Goal: Communication & Community: Answer question/provide support

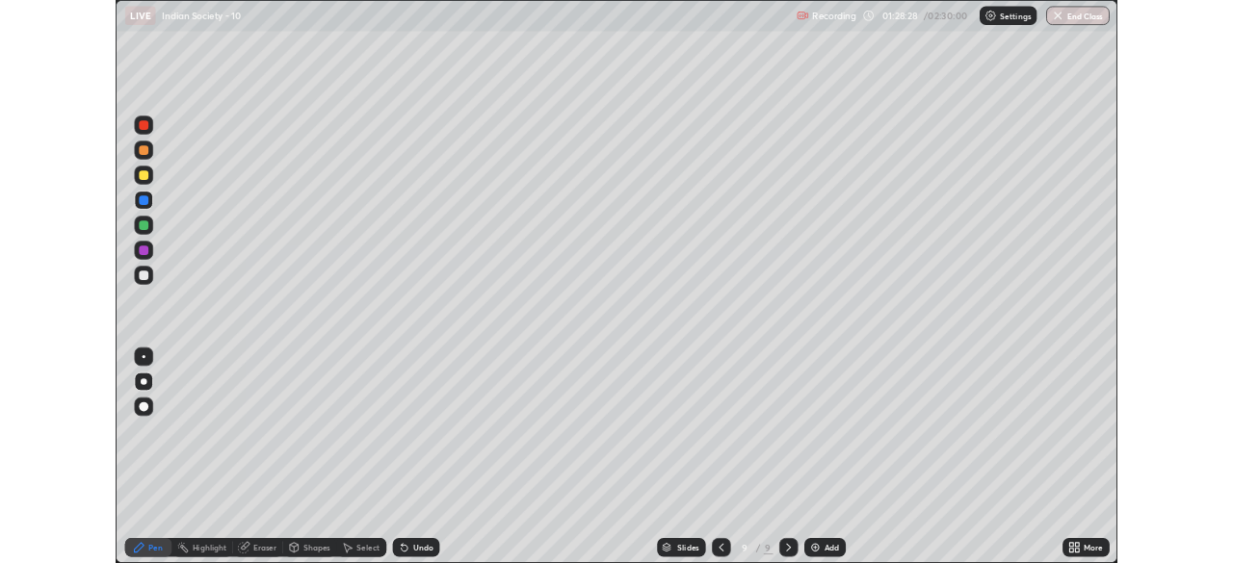
scroll to position [693, 1233]
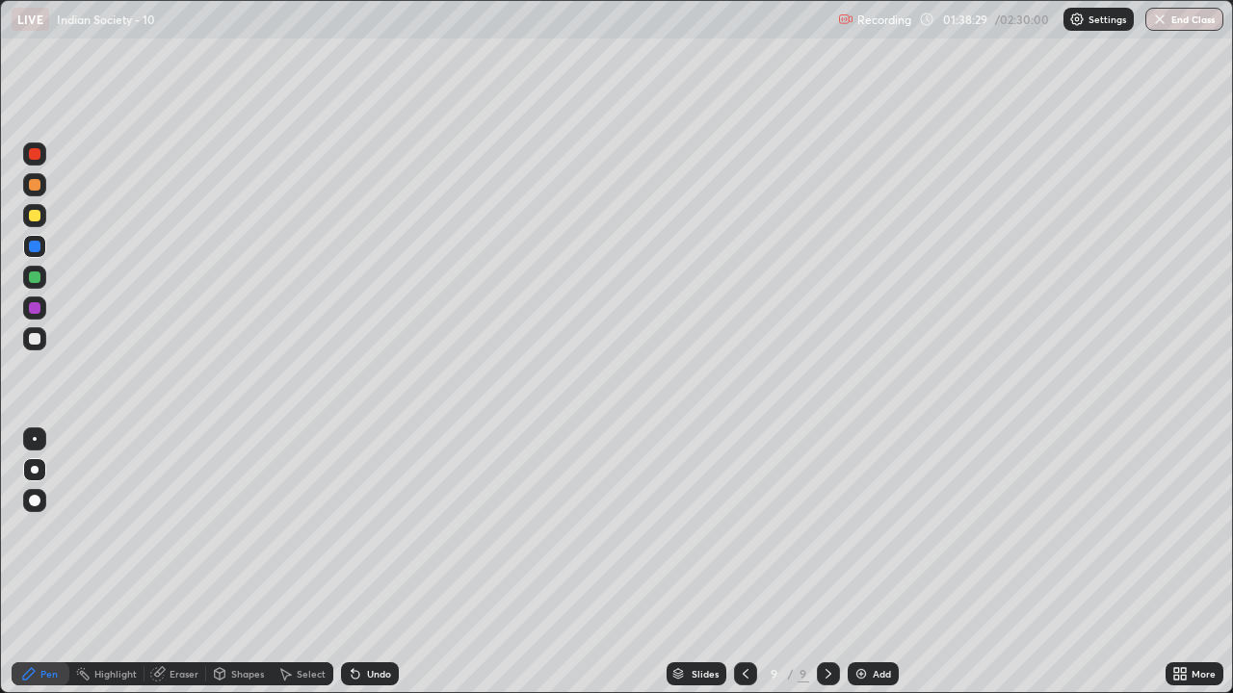
click at [860, 671] on img at bounding box center [860, 673] width 15 height 15
click at [870, 675] on div "Add" at bounding box center [873, 674] width 51 height 23
click at [859, 675] on img at bounding box center [860, 673] width 15 height 15
click at [862, 673] on img at bounding box center [860, 673] width 15 height 15
click at [862, 668] on img at bounding box center [860, 673] width 15 height 15
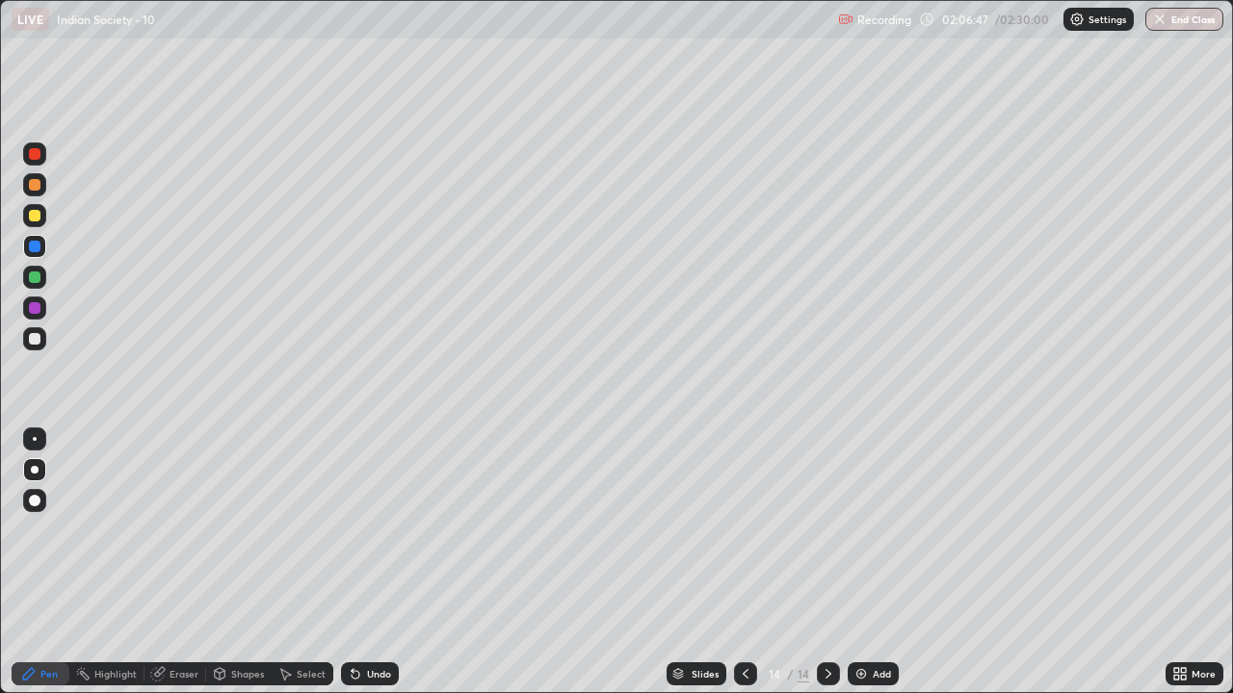
click at [38, 342] on div at bounding box center [35, 339] width 12 height 12
click at [35, 212] on div at bounding box center [35, 216] width 12 height 12
click at [36, 338] on div at bounding box center [35, 339] width 12 height 12
click at [298, 671] on div "Select" at bounding box center [311, 674] width 29 height 10
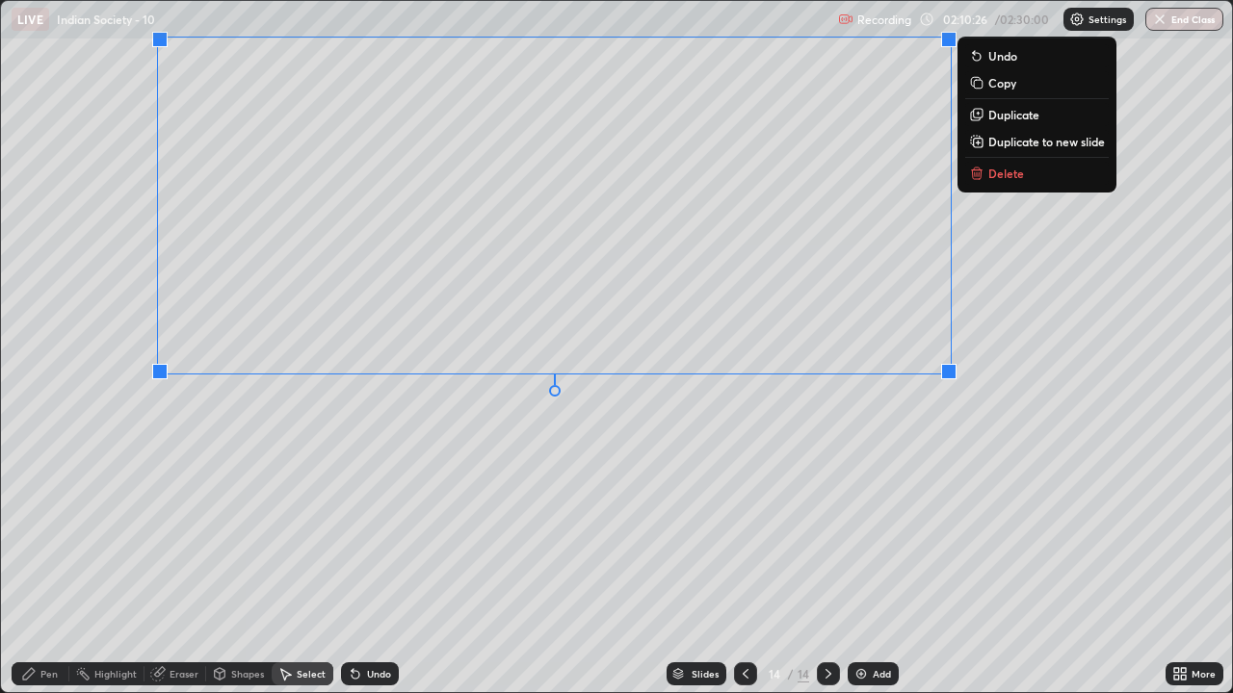
click at [1032, 317] on div "0 ° Undo Copy Duplicate Duplicate to new slide Delete" at bounding box center [616, 347] width 1231 height 692
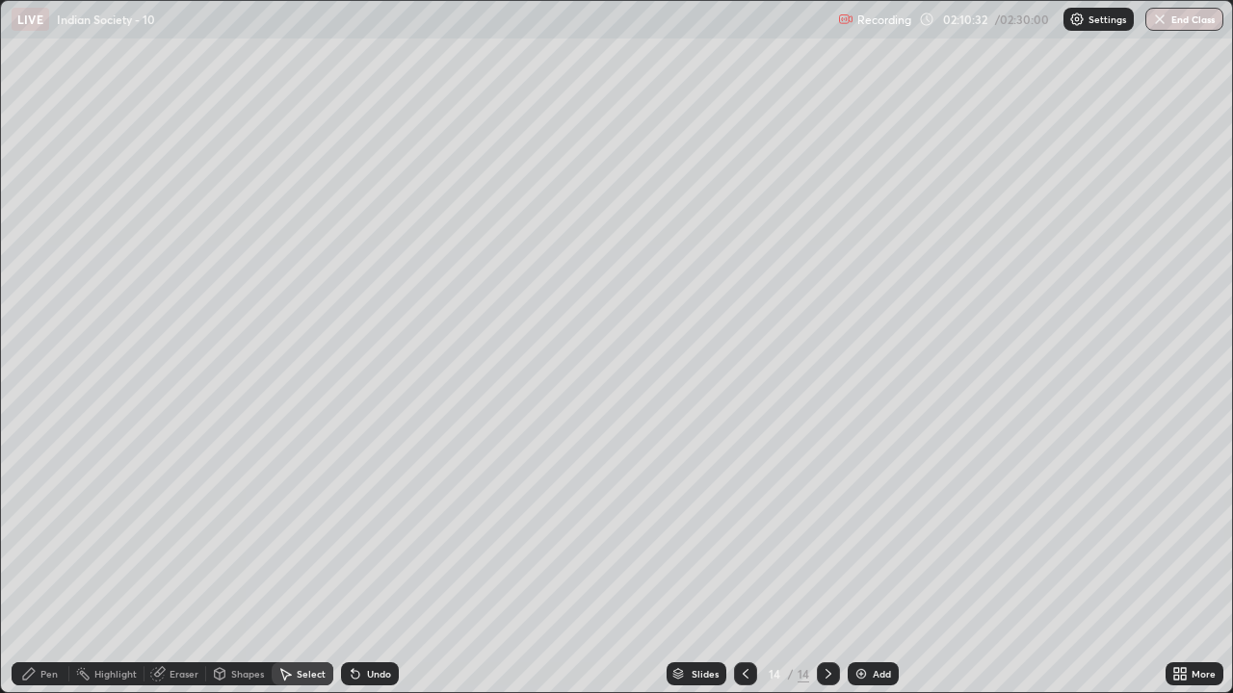
click at [47, 674] on div "Pen" at bounding box center [48, 674] width 17 height 10
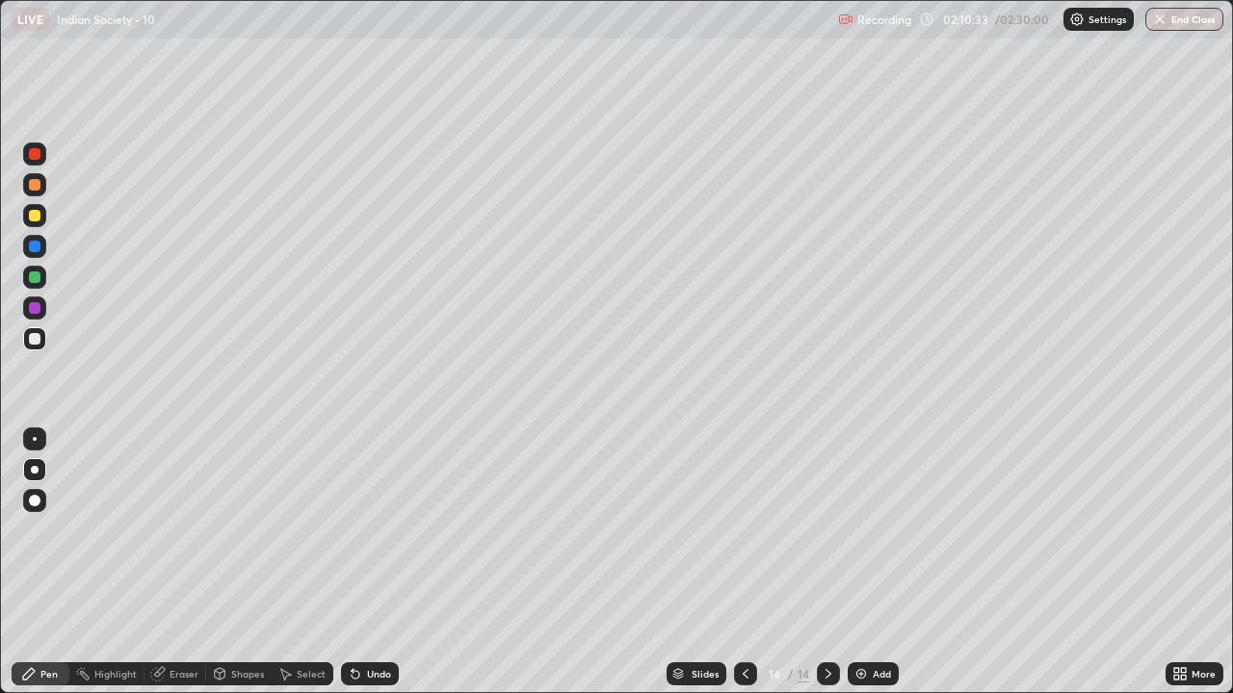
click at [39, 274] on div at bounding box center [35, 278] width 12 height 12
click at [865, 674] on img at bounding box center [860, 673] width 15 height 15
click at [869, 668] on div "Add" at bounding box center [873, 674] width 51 height 23
click at [39, 342] on div at bounding box center [35, 339] width 12 height 12
click at [30, 220] on div at bounding box center [35, 216] width 12 height 12
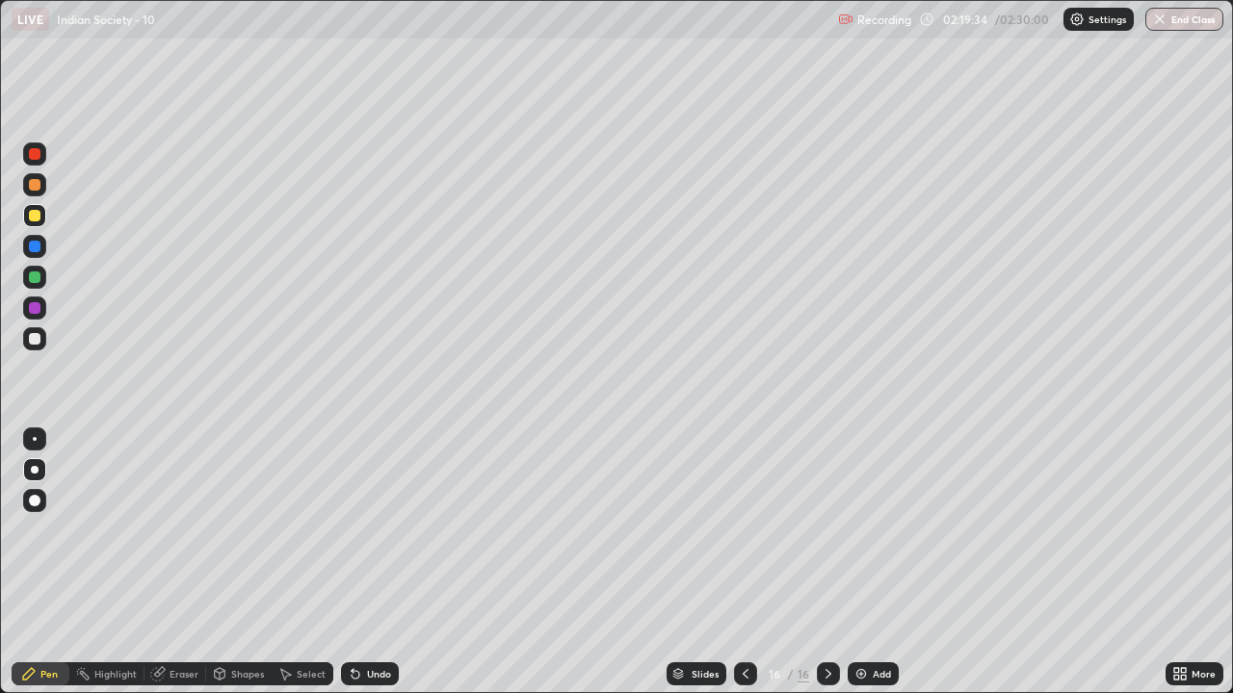
click at [869, 672] on div "Add" at bounding box center [873, 674] width 51 height 23
click at [1187, 22] on button "End Class" at bounding box center [1184, 19] width 78 height 23
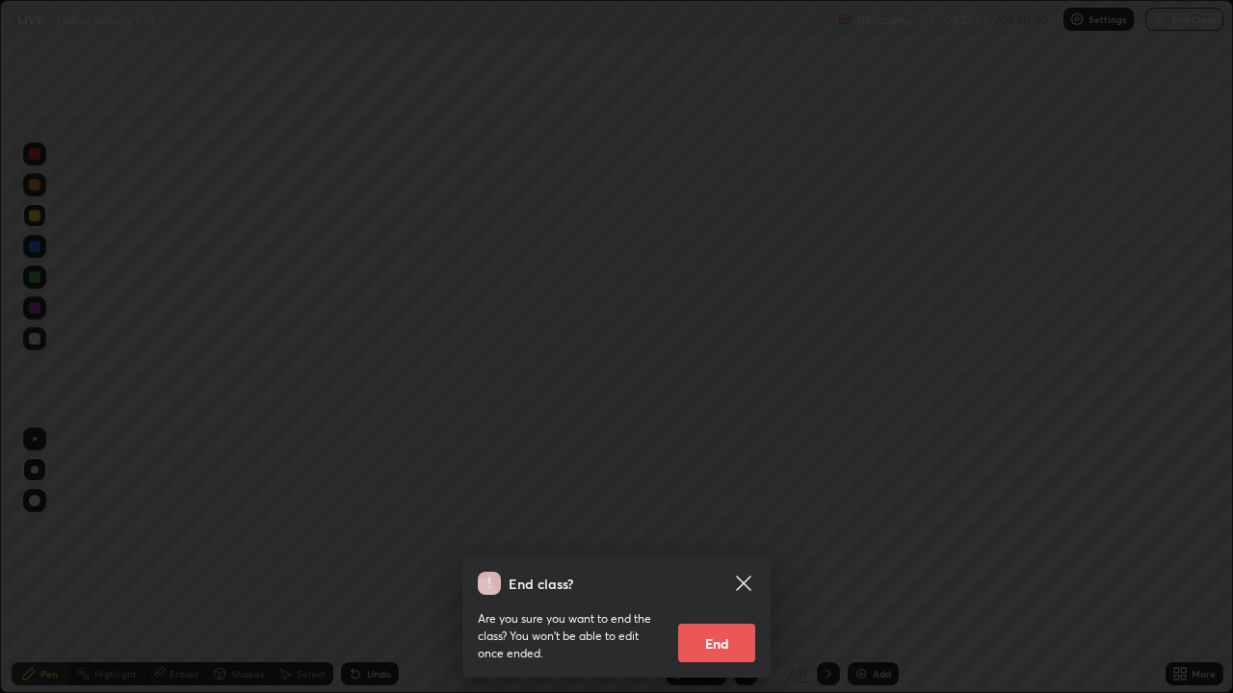
click at [726, 637] on button "End" at bounding box center [716, 643] width 77 height 39
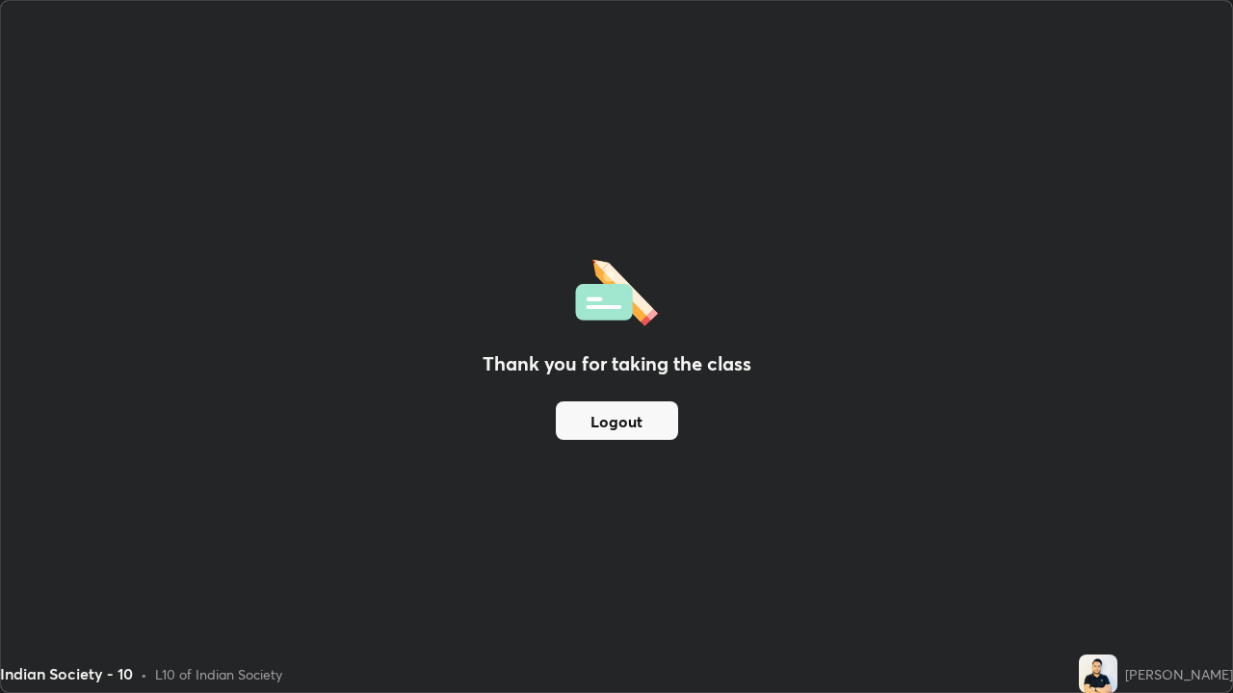
click at [1117, 682] on img at bounding box center [1098, 674] width 39 height 39
click at [1117, 678] on img at bounding box center [1098, 674] width 39 height 39
click at [1117, 676] on img at bounding box center [1098, 674] width 39 height 39
click at [632, 414] on button "Logout" at bounding box center [617, 421] width 122 height 39
click at [610, 430] on button "Logout" at bounding box center [617, 421] width 122 height 39
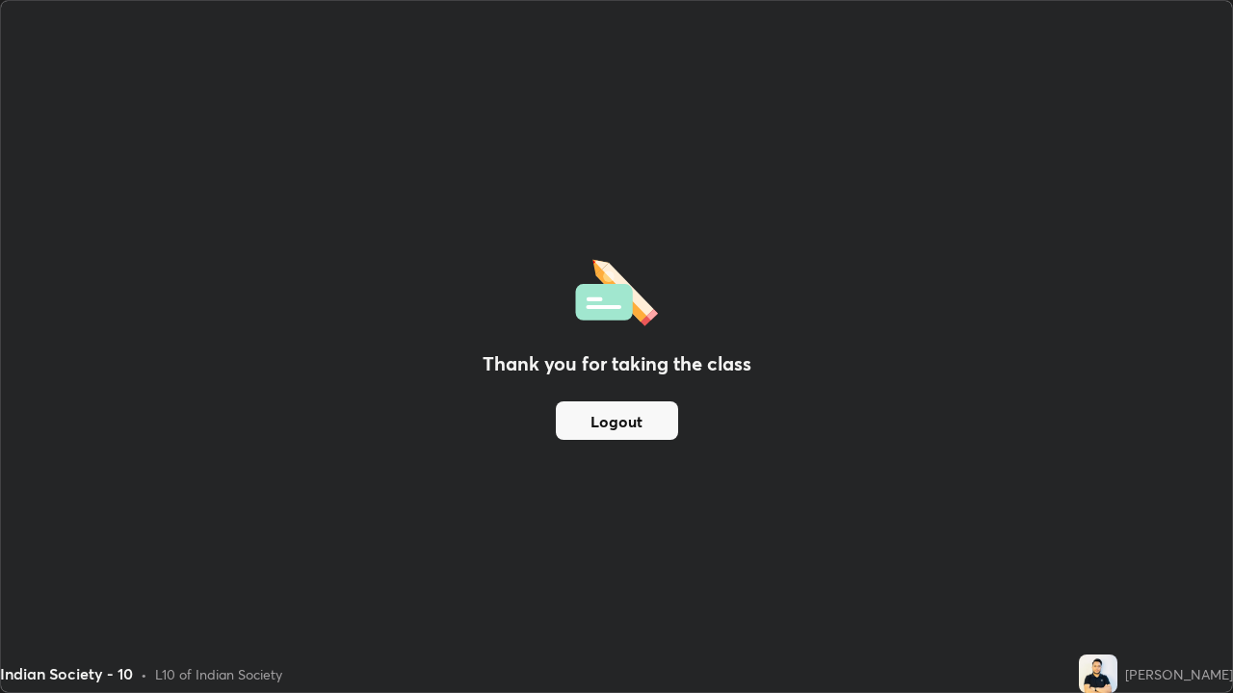
click at [604, 429] on button "Logout" at bounding box center [617, 421] width 122 height 39
click at [606, 431] on button "Logout" at bounding box center [617, 421] width 122 height 39
click at [557, 483] on div "Thank you for taking the class Logout" at bounding box center [616, 347] width 1231 height 692
click at [609, 435] on button "Logout" at bounding box center [617, 421] width 122 height 39
click at [614, 420] on button "Logout" at bounding box center [617, 421] width 122 height 39
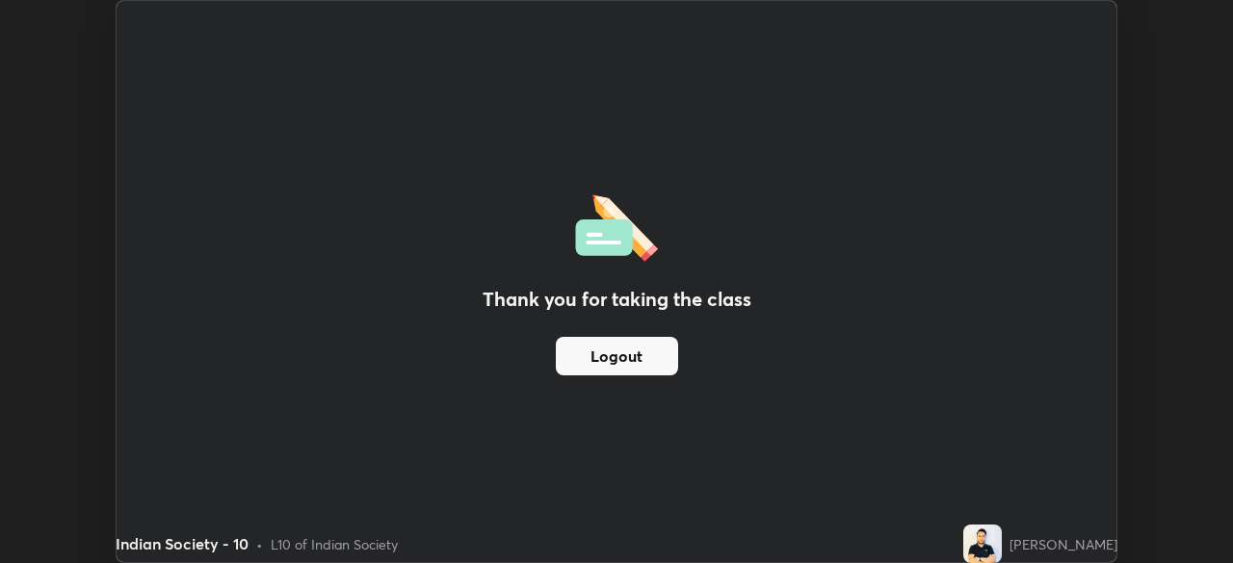
scroll to position [95747, 95078]
click at [603, 352] on button "Logout" at bounding box center [617, 356] width 122 height 39
